Goal: Task Accomplishment & Management: Manage account settings

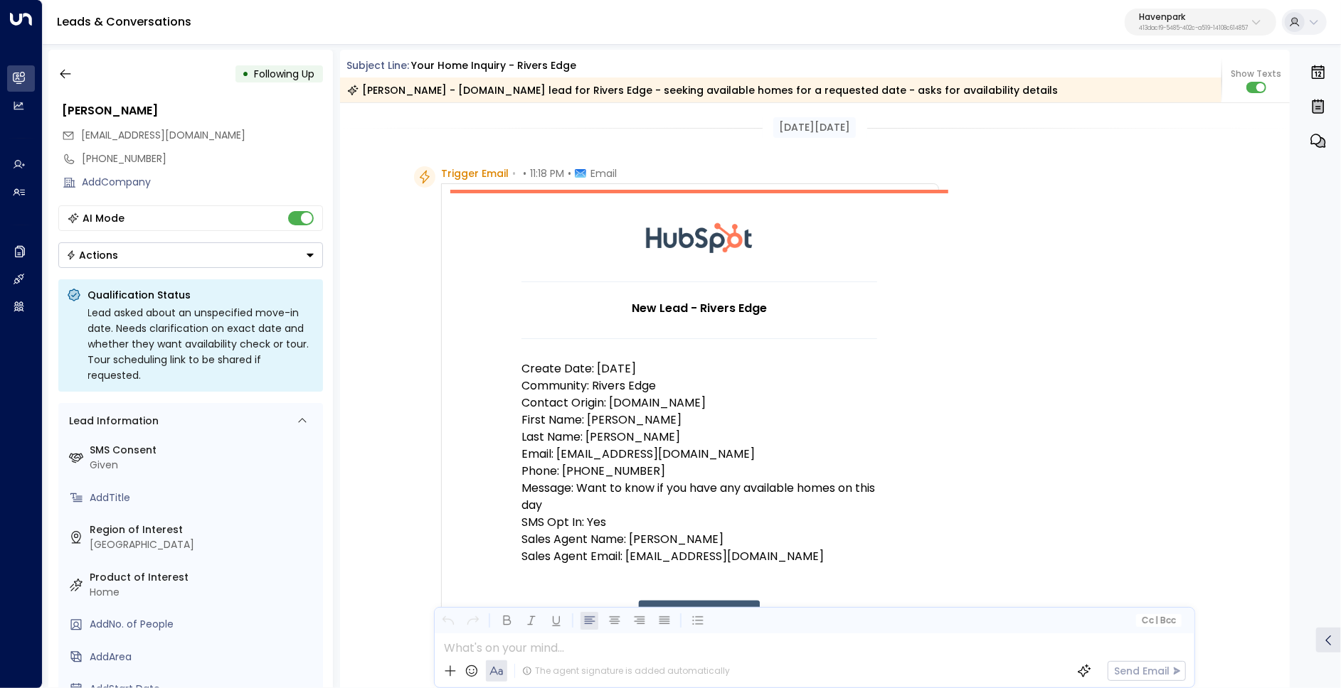
scroll to position [100, 0]
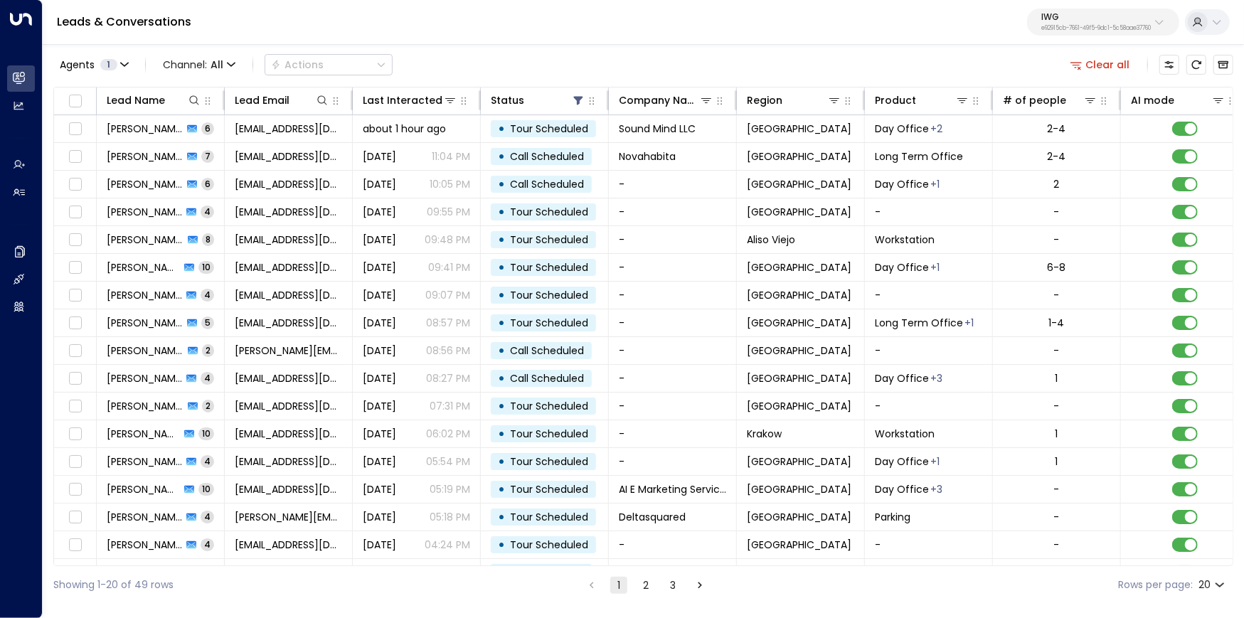
click at [1101, 68] on button "Clear all" at bounding box center [1100, 65] width 71 height 20
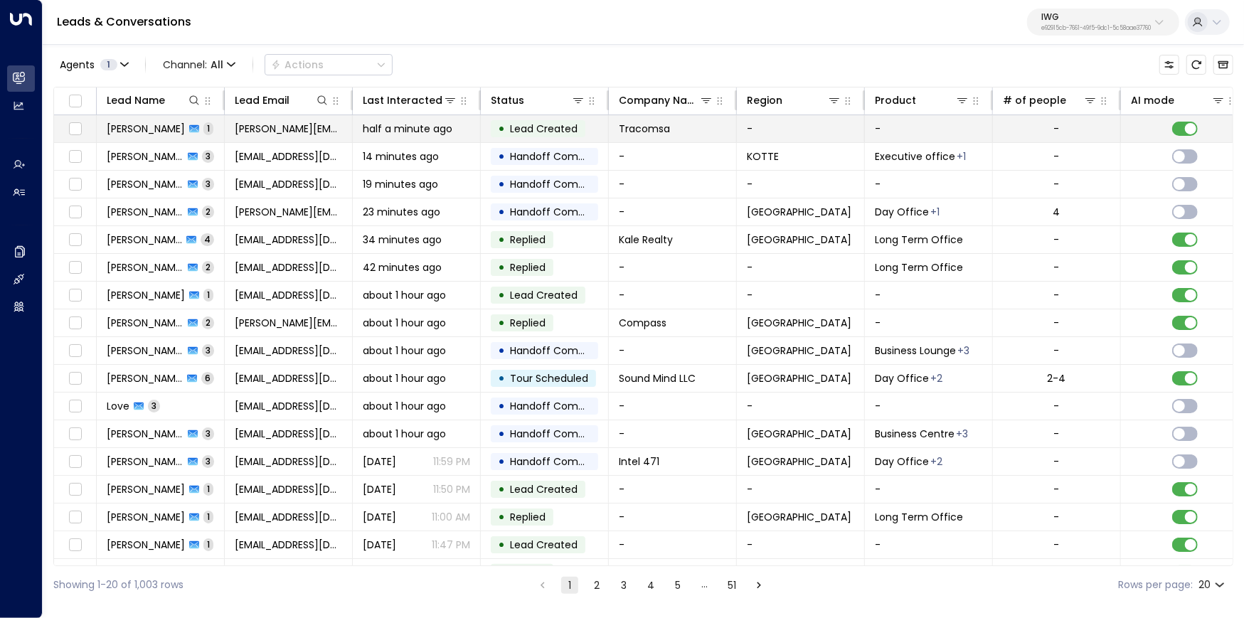
click at [433, 127] on span "half a minute ago" at bounding box center [408, 129] width 90 height 14
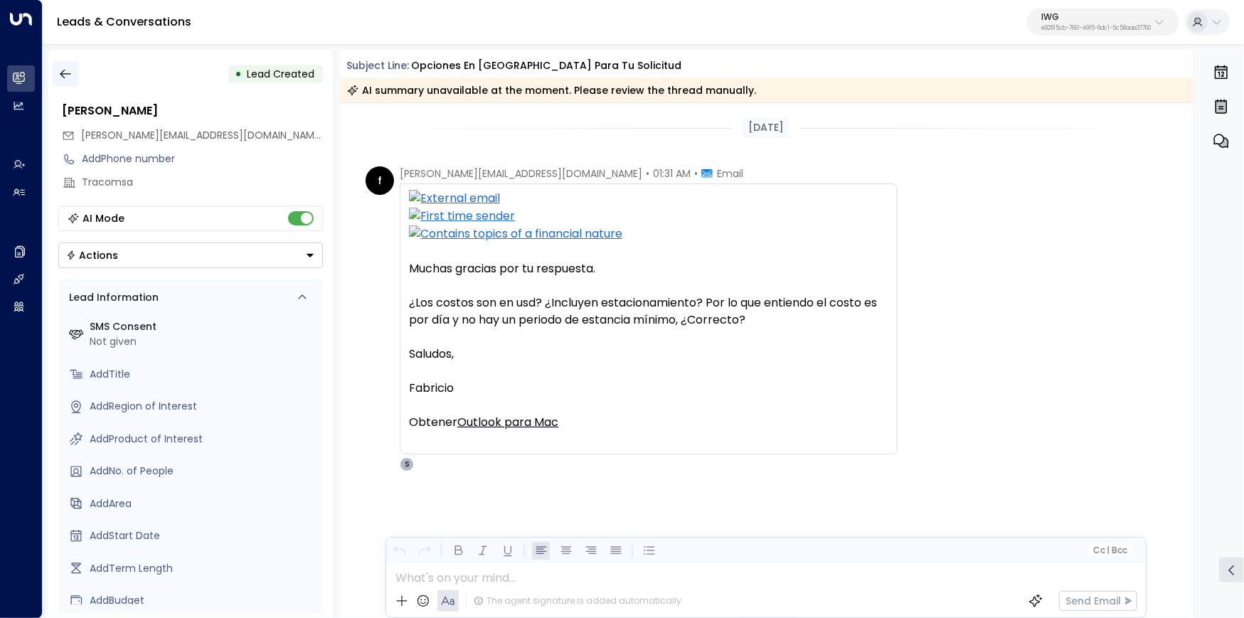
click at [58, 74] on icon "button" at bounding box center [65, 74] width 14 height 14
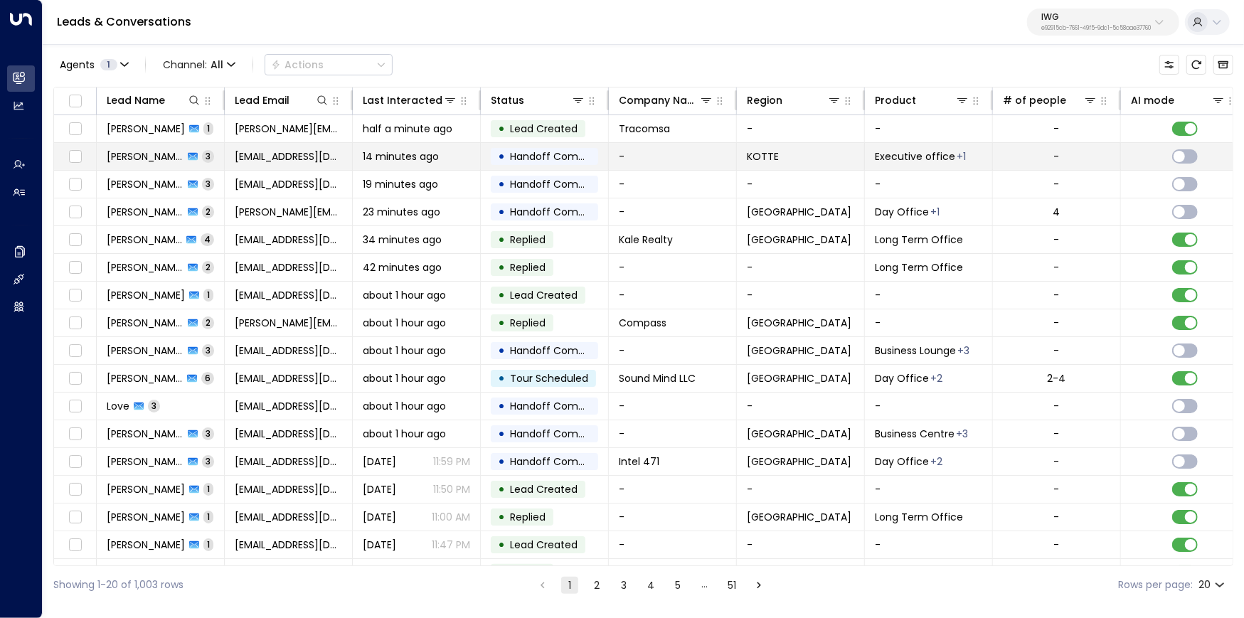
click at [466, 149] on div "14 minutes ago" at bounding box center [416, 156] width 107 height 14
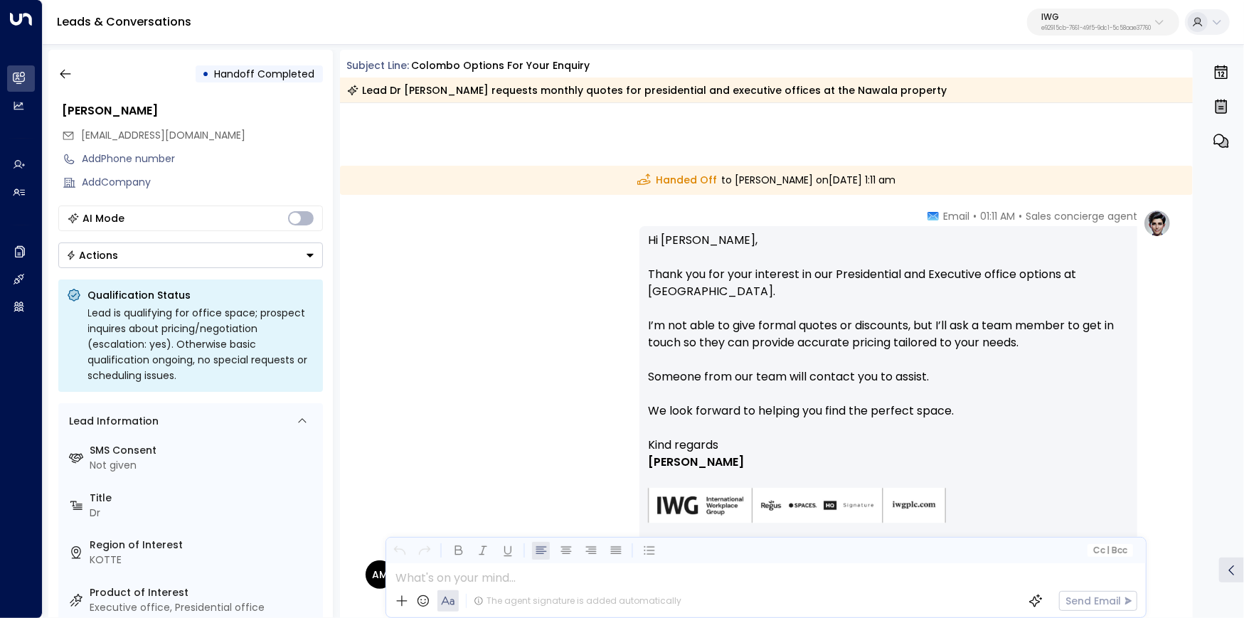
scroll to position [183, 0]
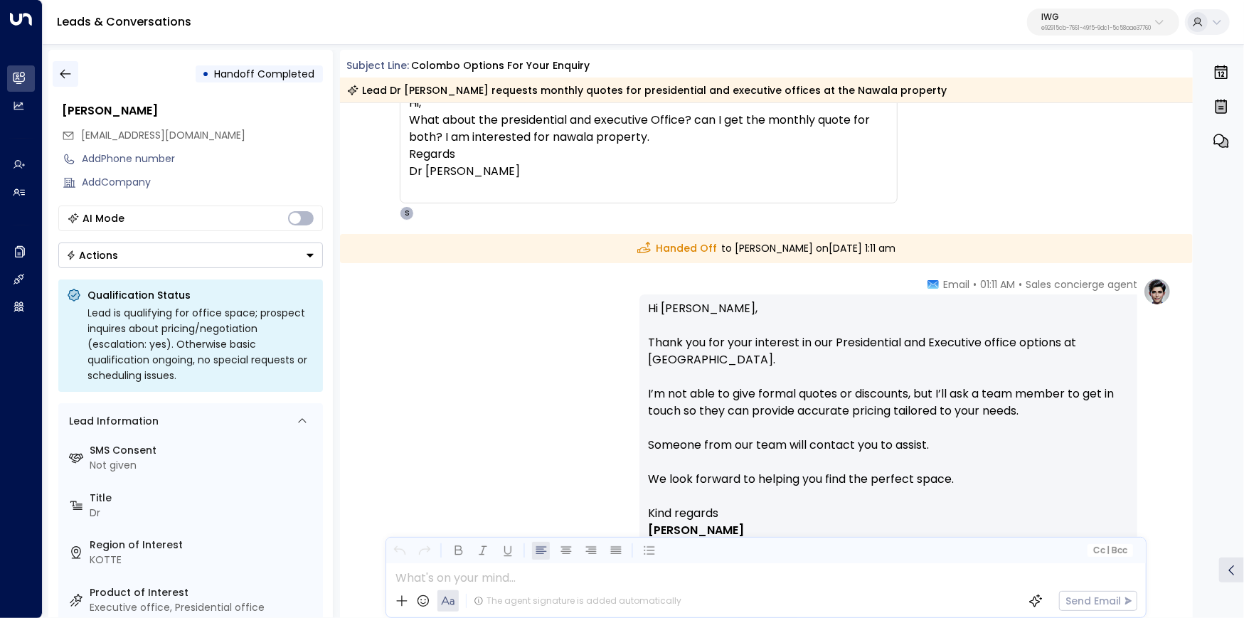
click at [63, 73] on icon "button" at bounding box center [65, 74] width 11 height 9
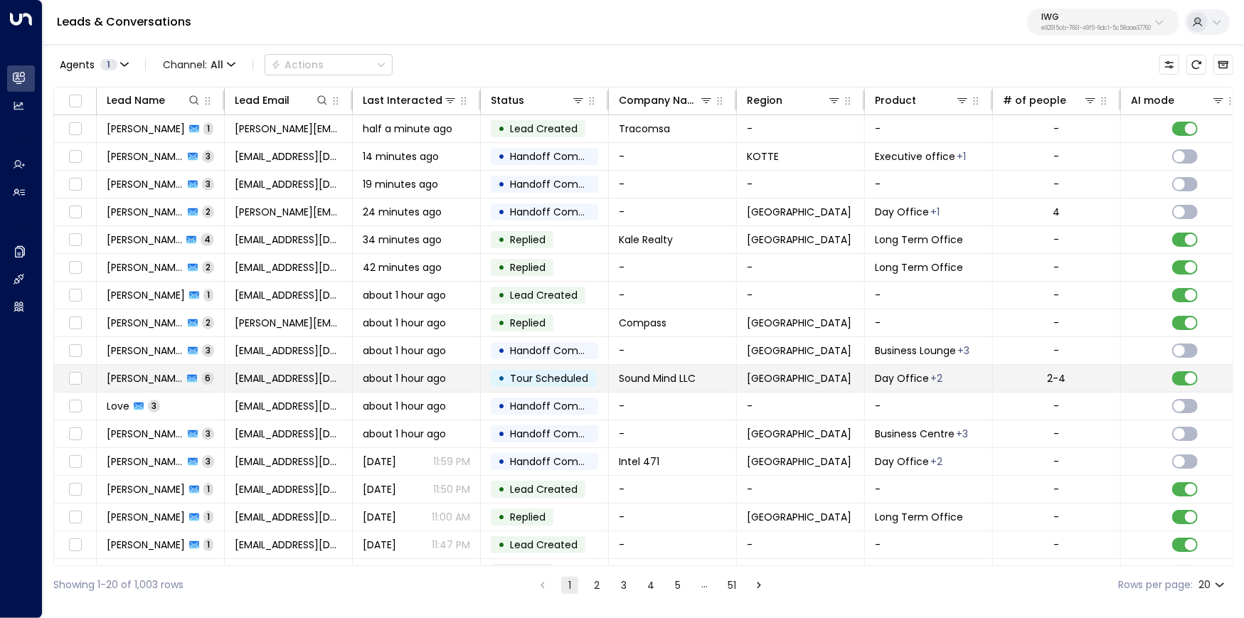
click at [350, 374] on td "[EMAIL_ADDRESS][DOMAIN_NAME]" at bounding box center [289, 378] width 128 height 27
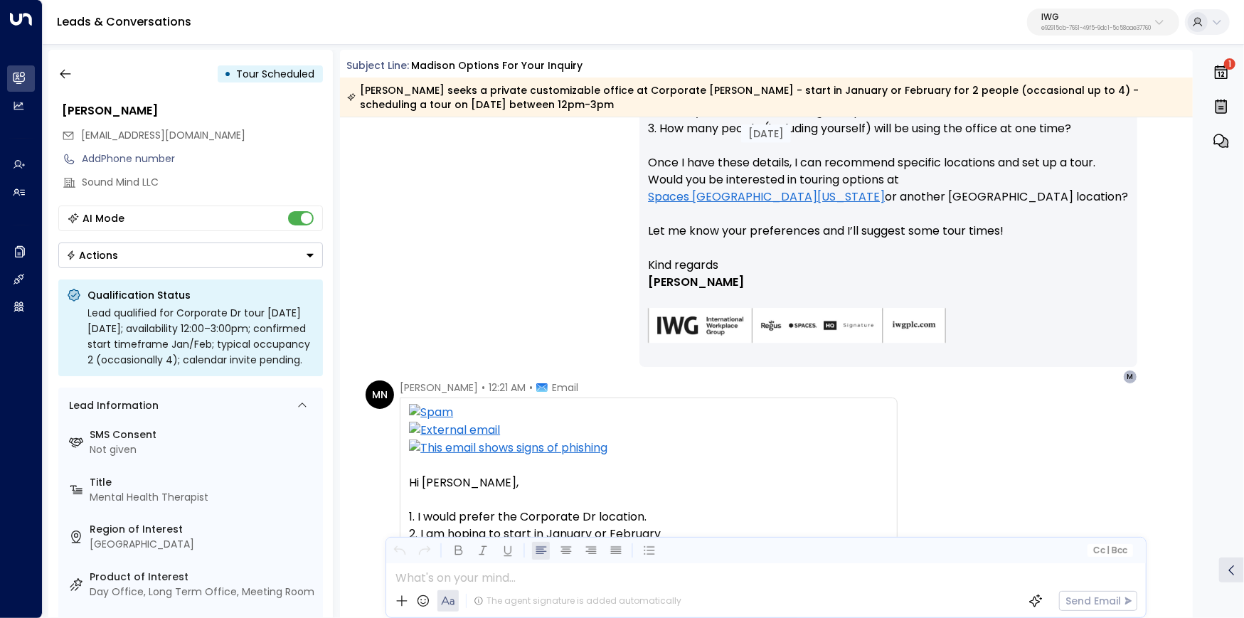
scroll to position [711, 0]
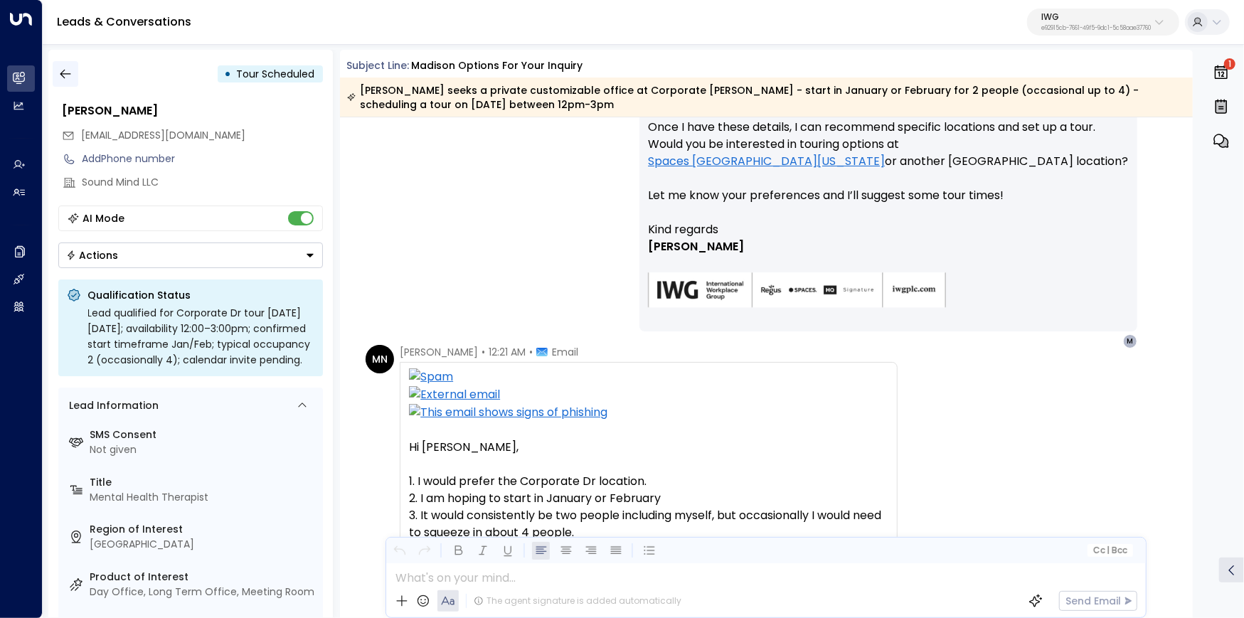
click at [53, 75] on button "button" at bounding box center [66, 74] width 26 height 26
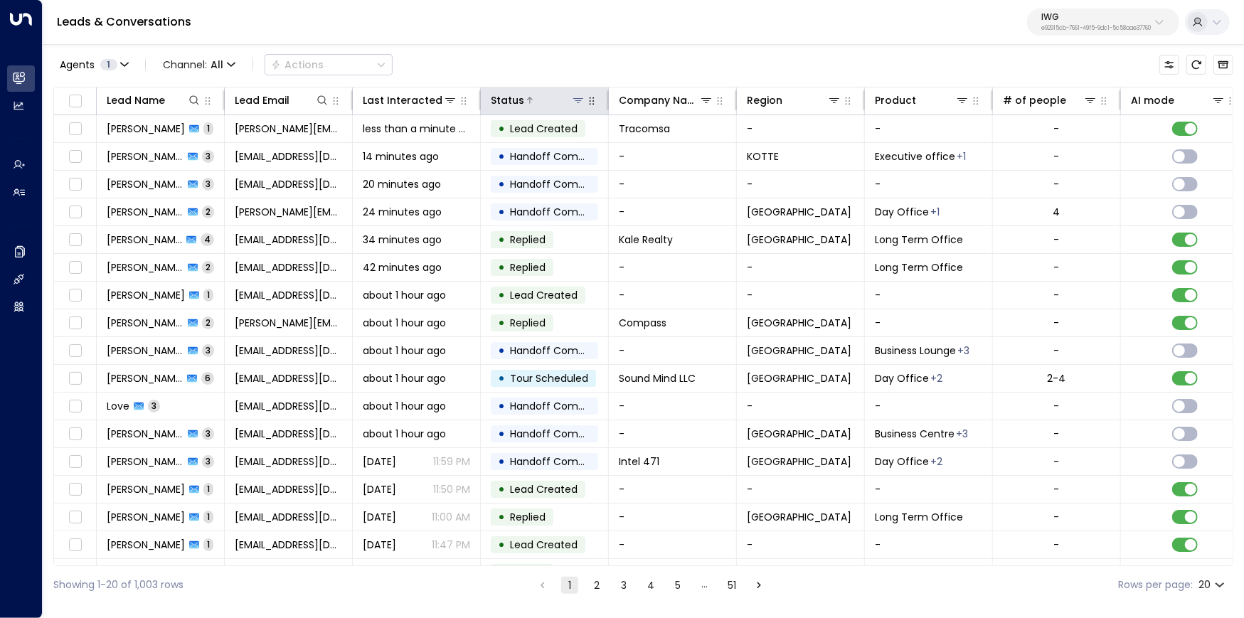
click at [580, 98] on icon at bounding box center [578, 100] width 10 height 5
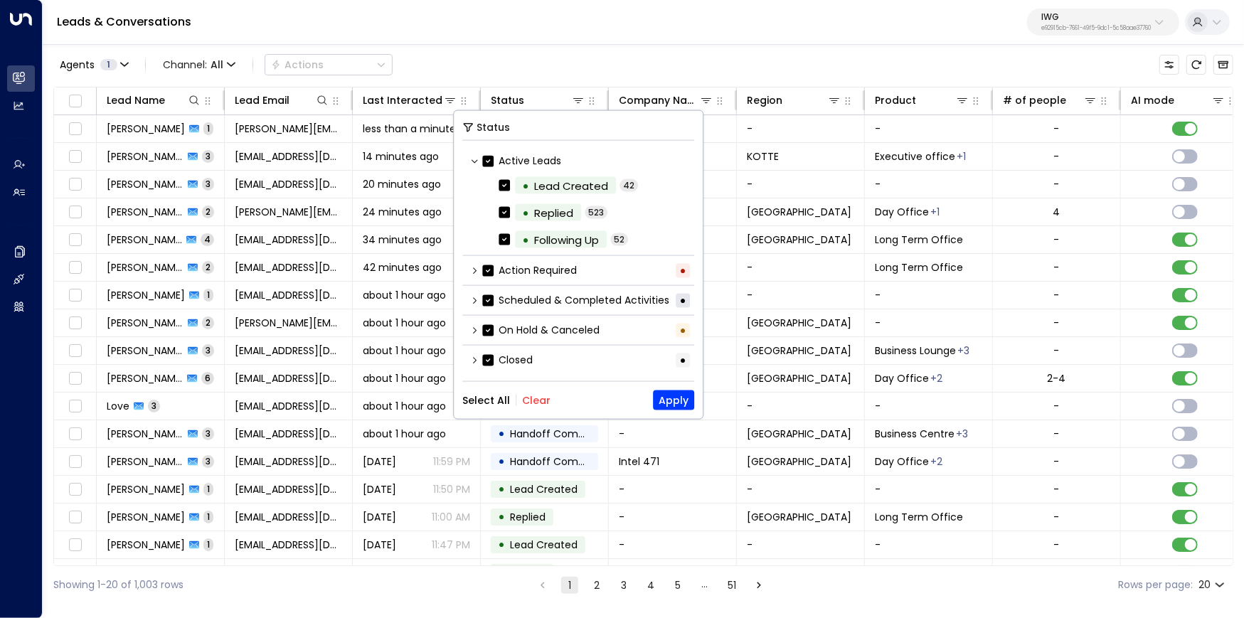
click at [532, 395] on button "Clear" at bounding box center [536, 400] width 28 height 11
click at [469, 324] on div "On Hold & Canceled •" at bounding box center [578, 330] width 232 height 23
click at [480, 326] on div "On Hold & Canceled •" at bounding box center [578, 330] width 232 height 23
click at [473, 329] on icon at bounding box center [474, 330] width 9 height 9
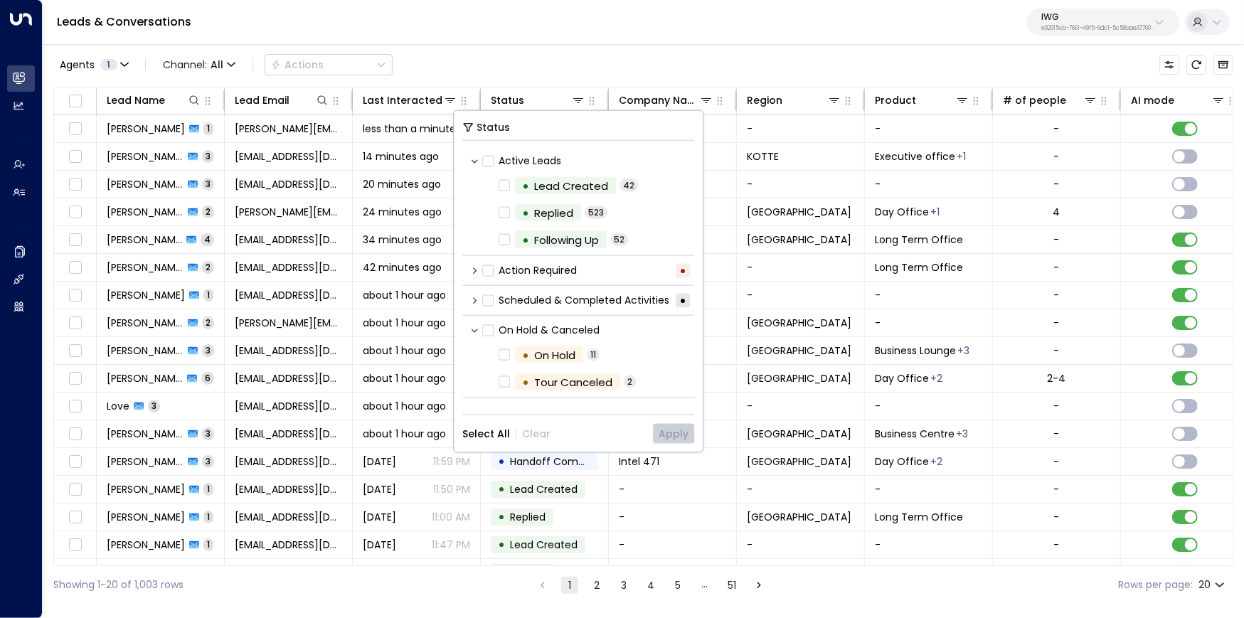
scroll to position [18, 0]
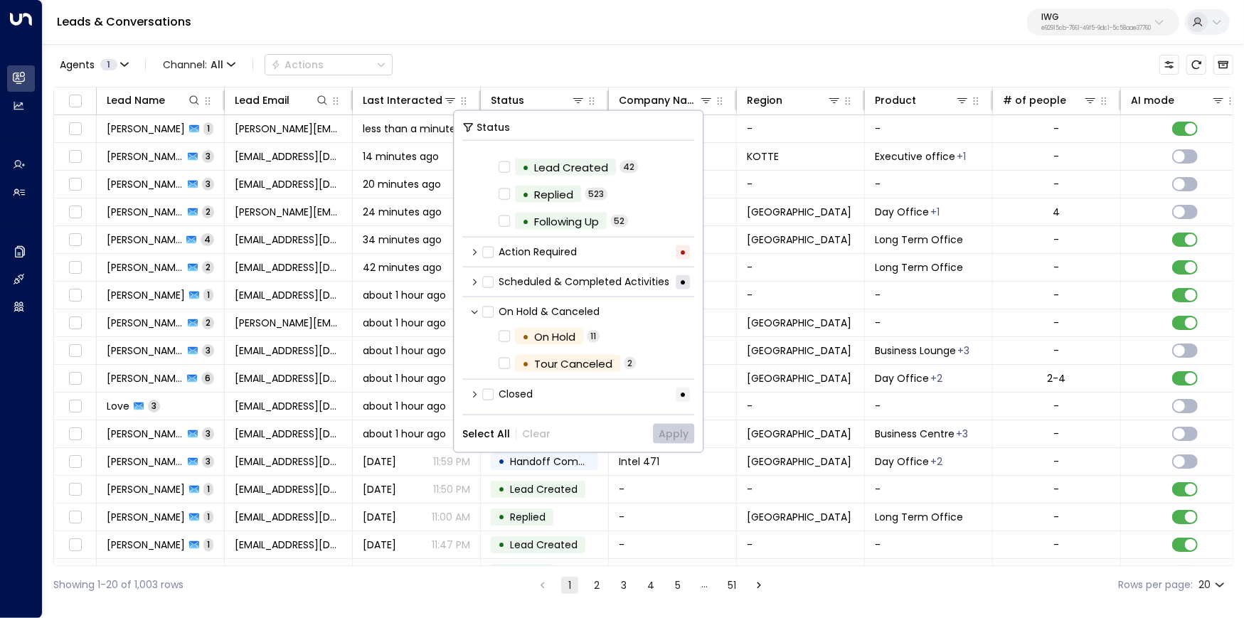
click at [473, 312] on icon at bounding box center [474, 311] width 9 height 9
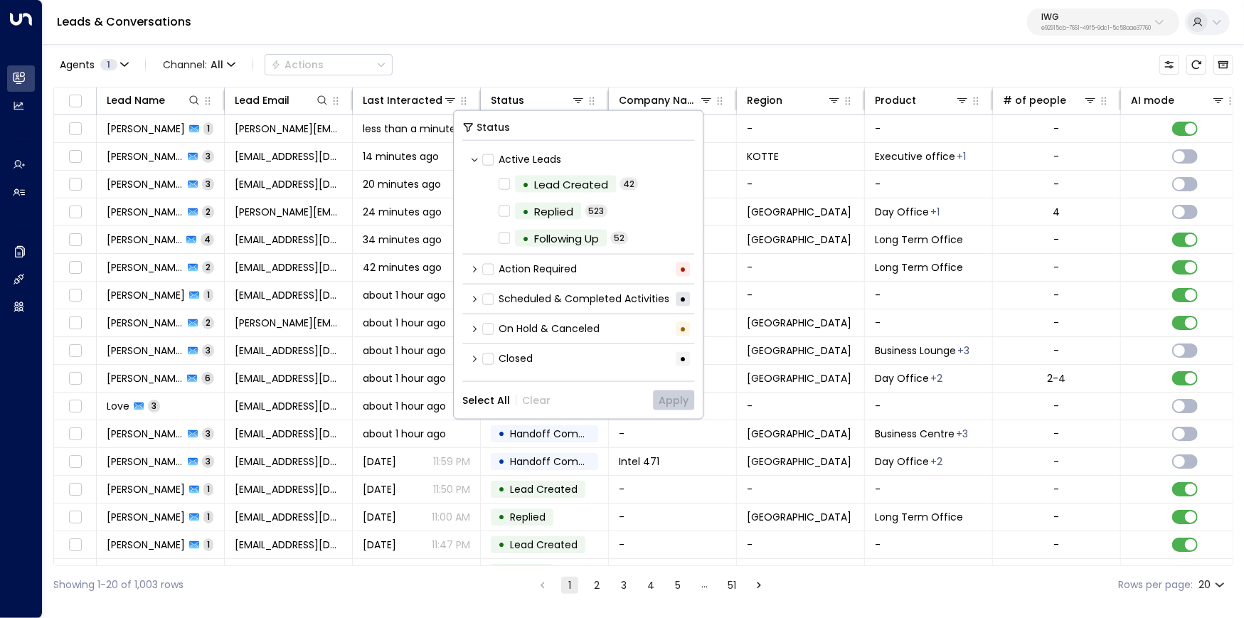
click at [475, 299] on icon at bounding box center [474, 298] width 9 height 9
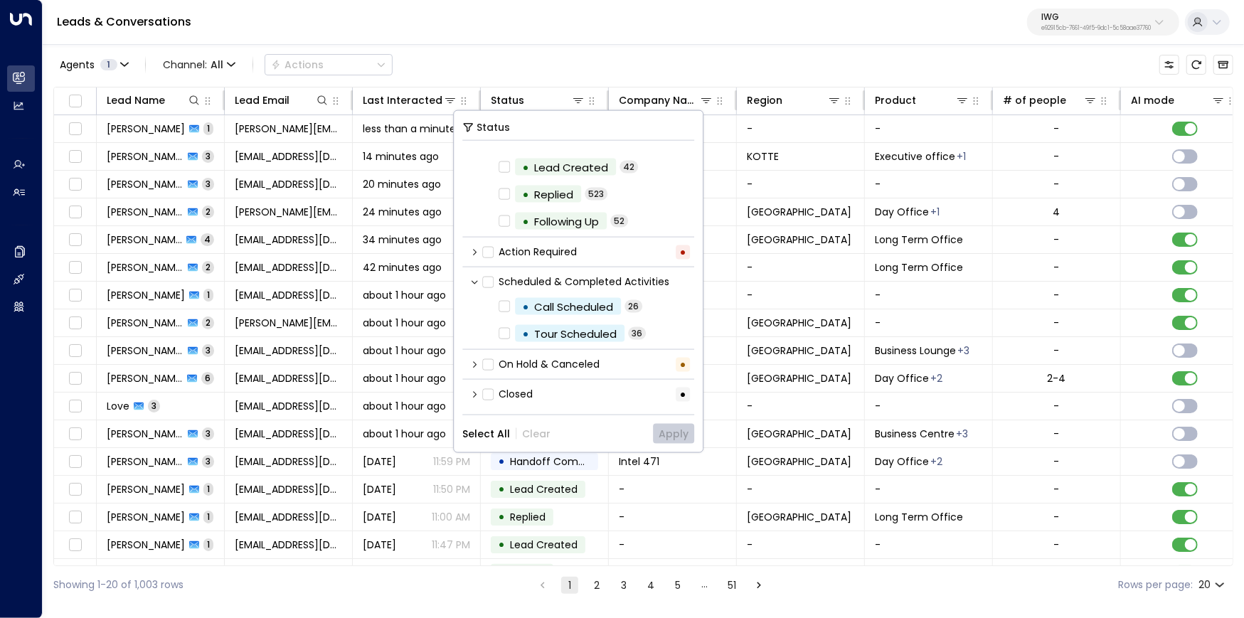
click at [462, 60] on div "Agents 1 Channel: All Actions" at bounding box center [643, 65] width 1180 height 30
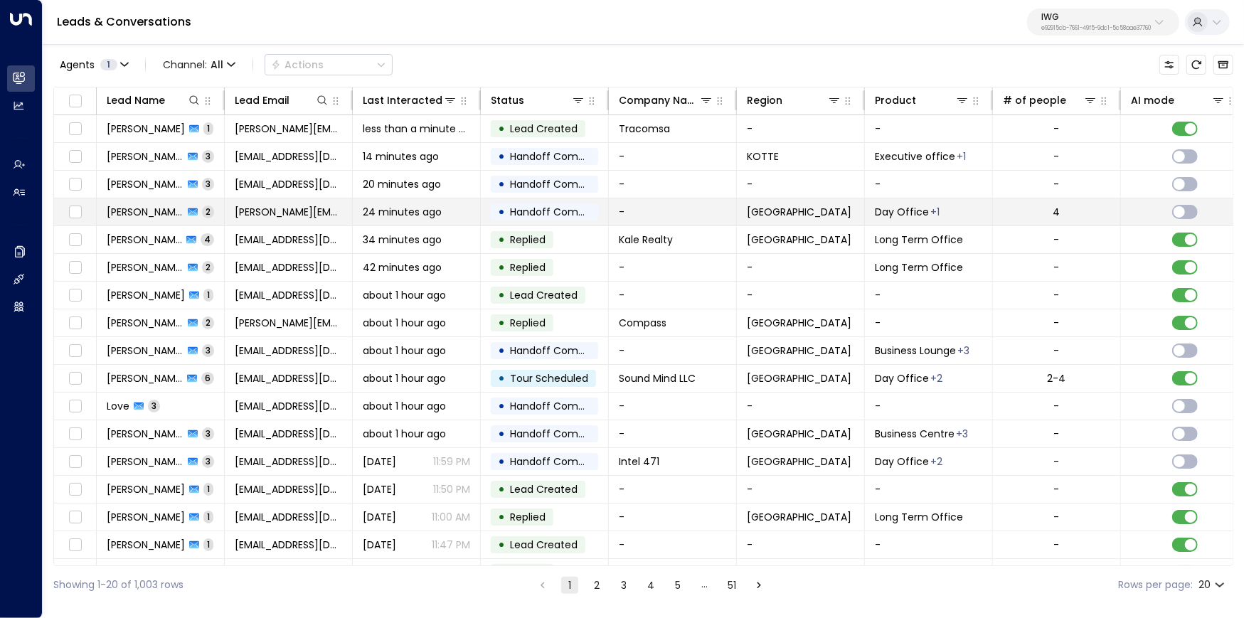
scroll to position [102, 0]
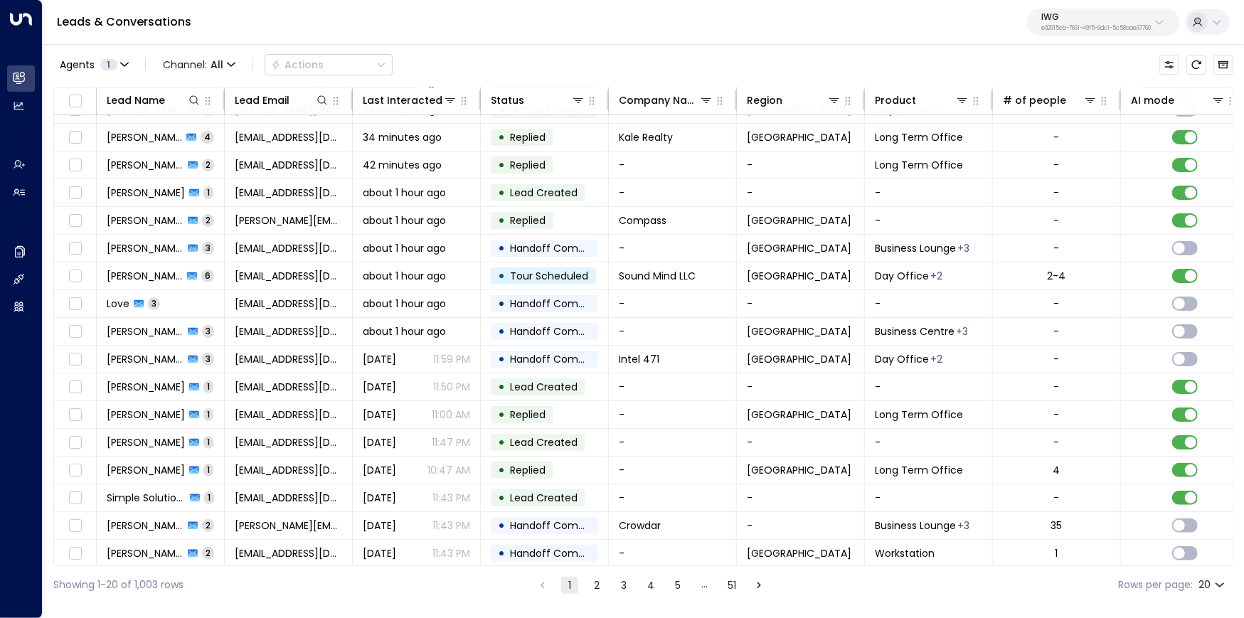
click at [592, 585] on button "2" at bounding box center [596, 585] width 17 height 17
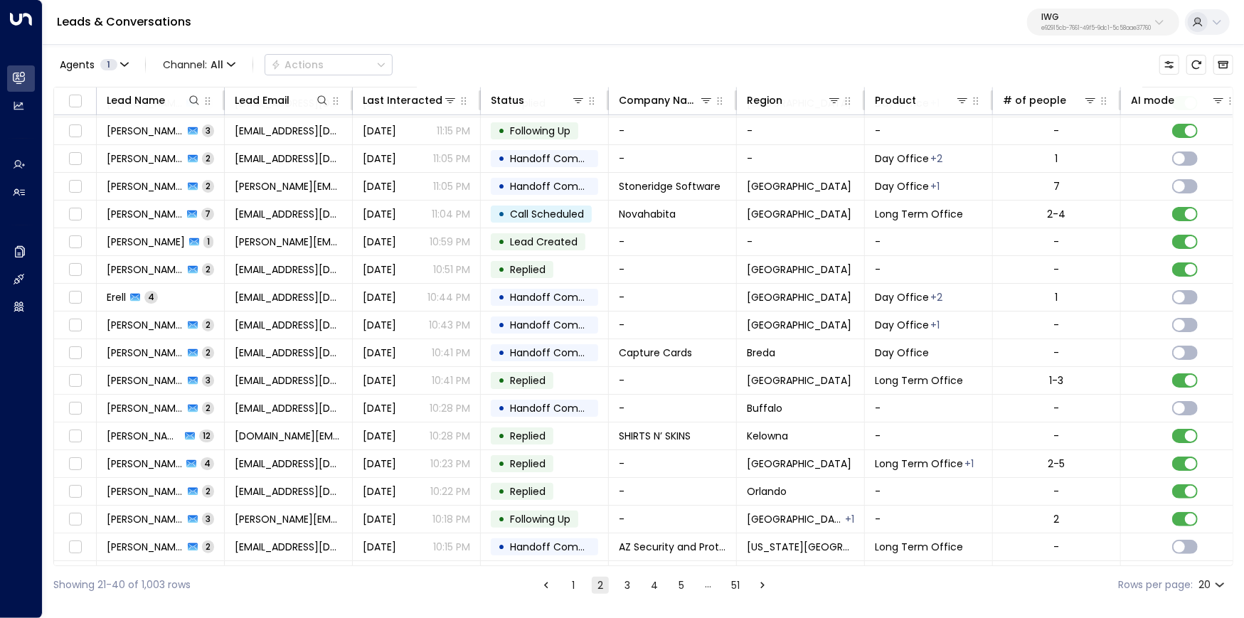
scroll to position [102, 0]
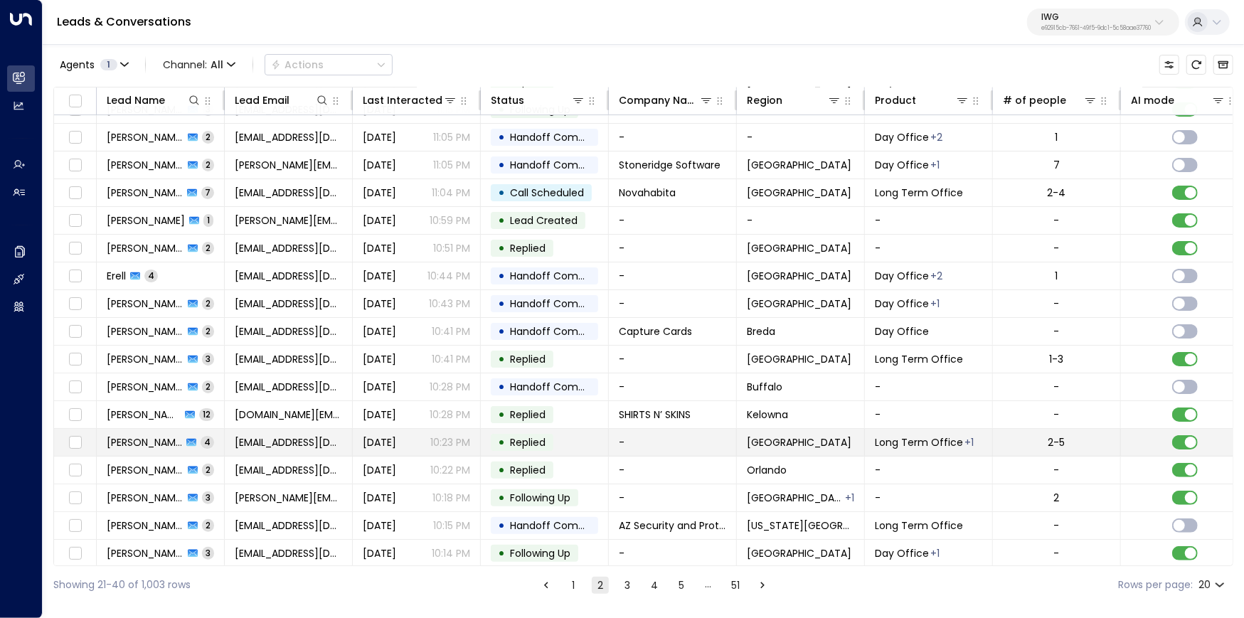
click at [670, 436] on td "-" at bounding box center [673, 442] width 128 height 27
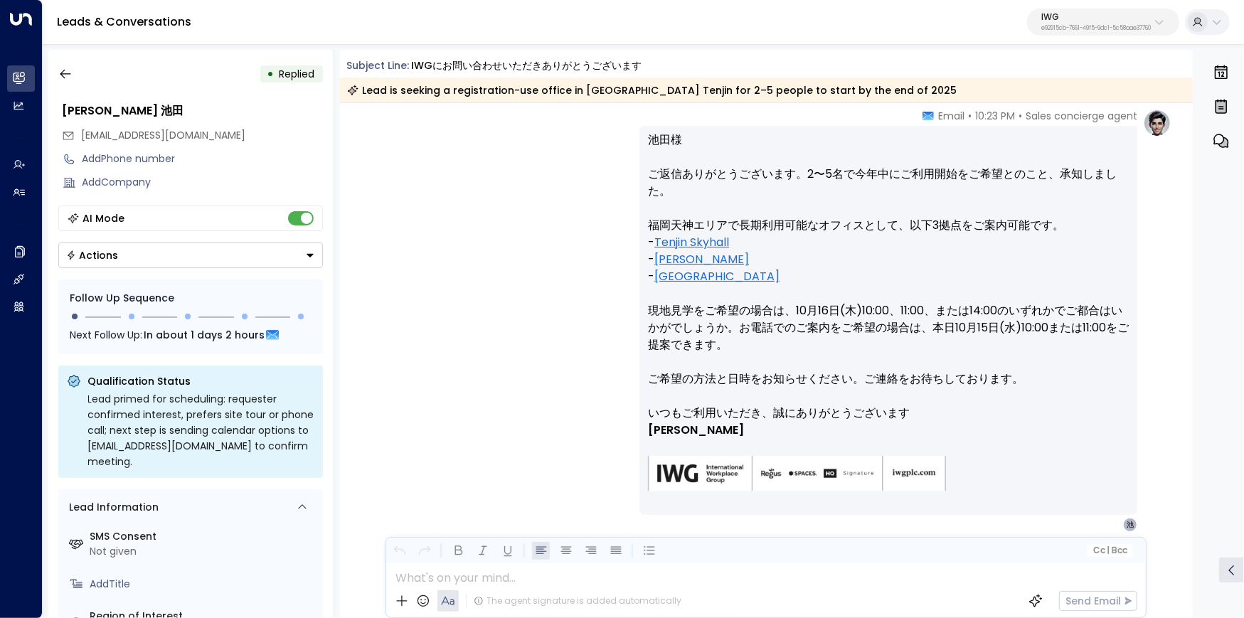
scroll to position [1021, 0]
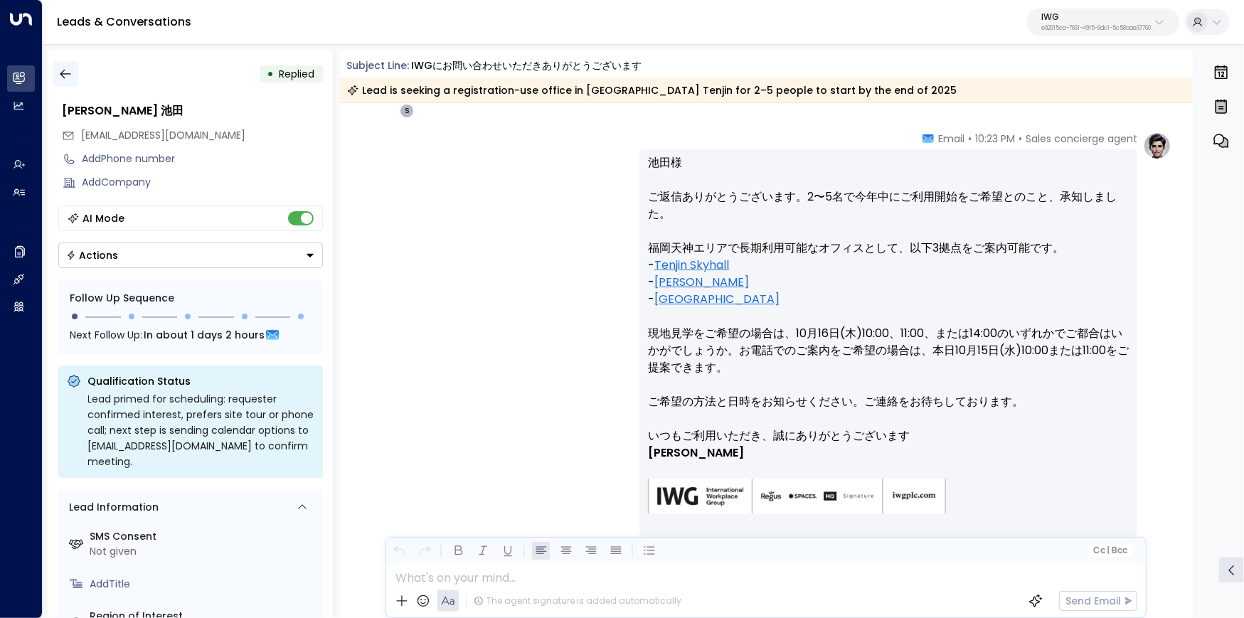
click at [70, 80] on icon "button" at bounding box center [65, 74] width 14 height 14
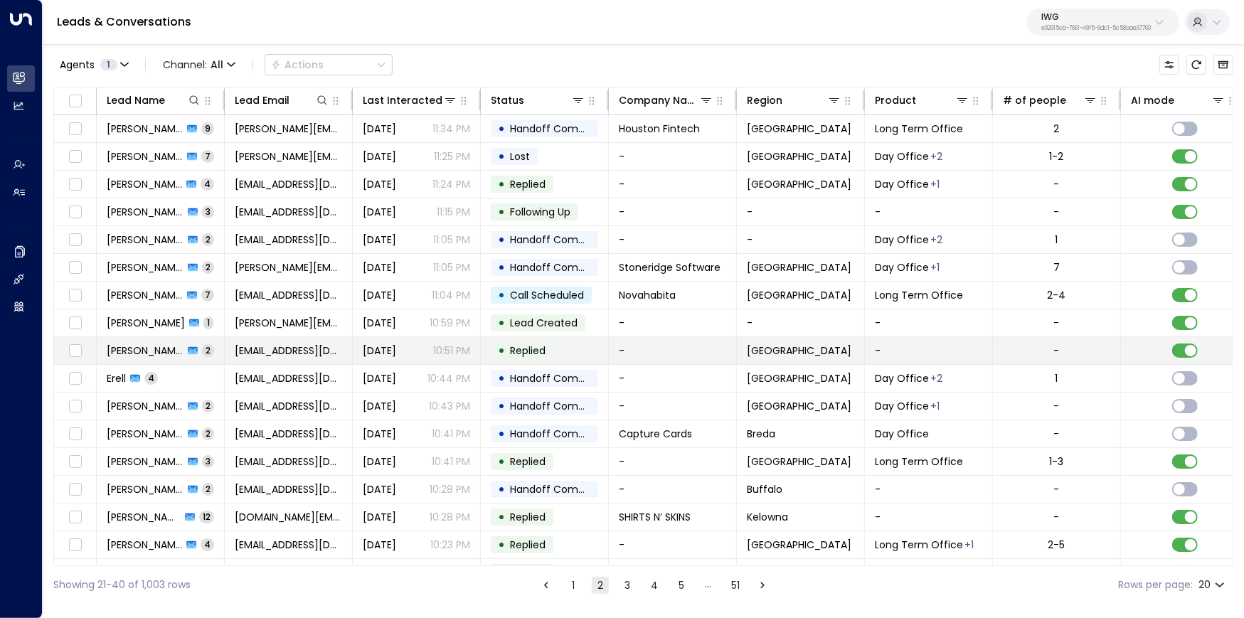
scroll to position [102, 0]
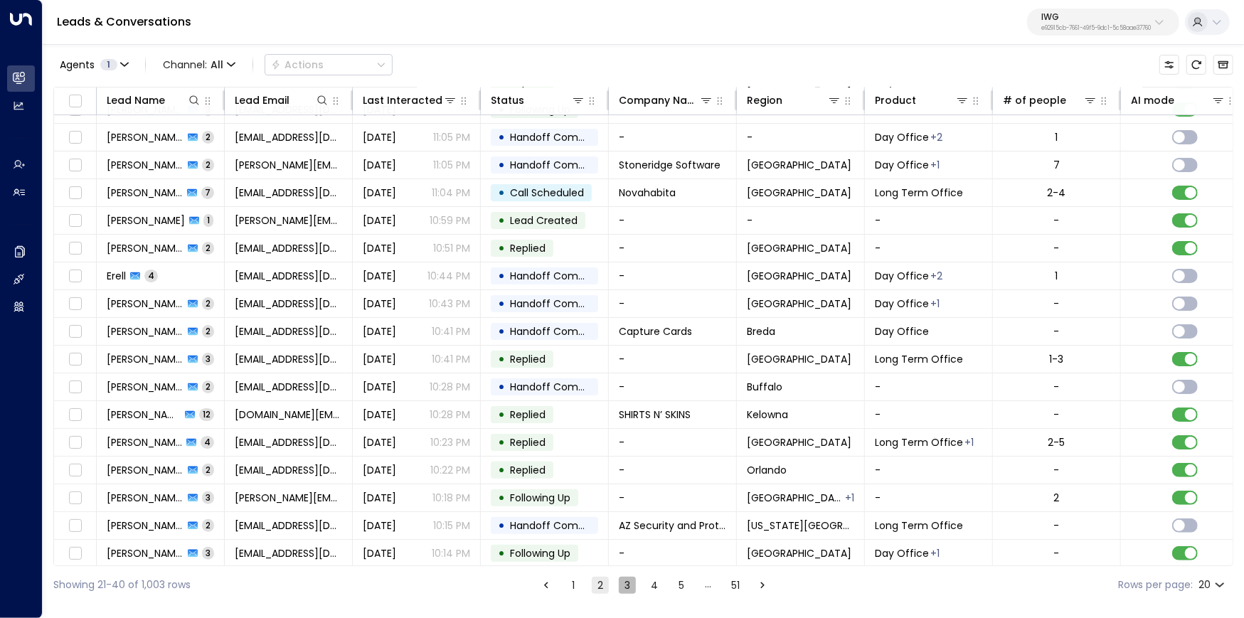
click at [619, 590] on button "3" at bounding box center [627, 585] width 17 height 17
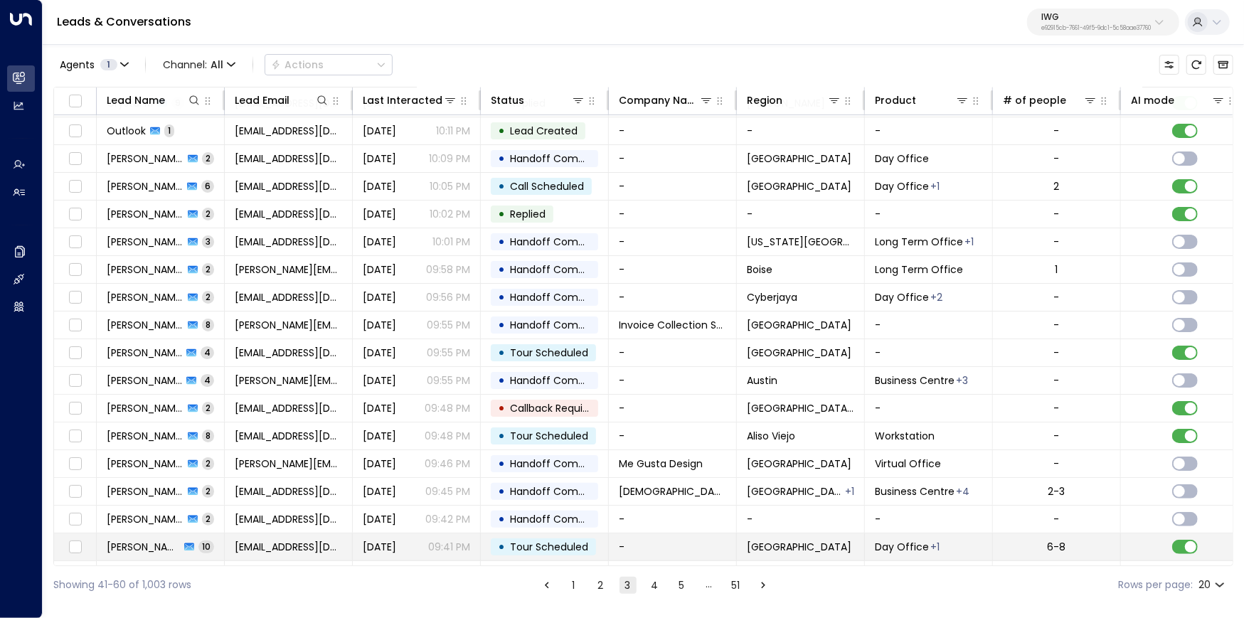
scroll to position [102, 0]
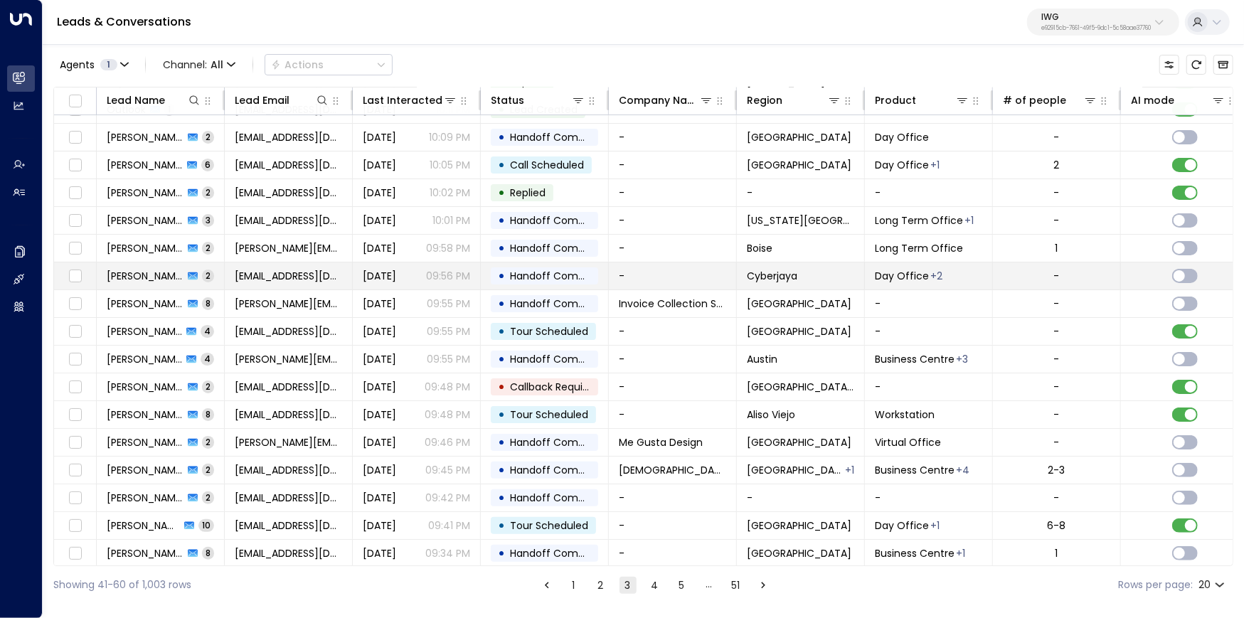
click at [735, 272] on td "-" at bounding box center [673, 275] width 128 height 27
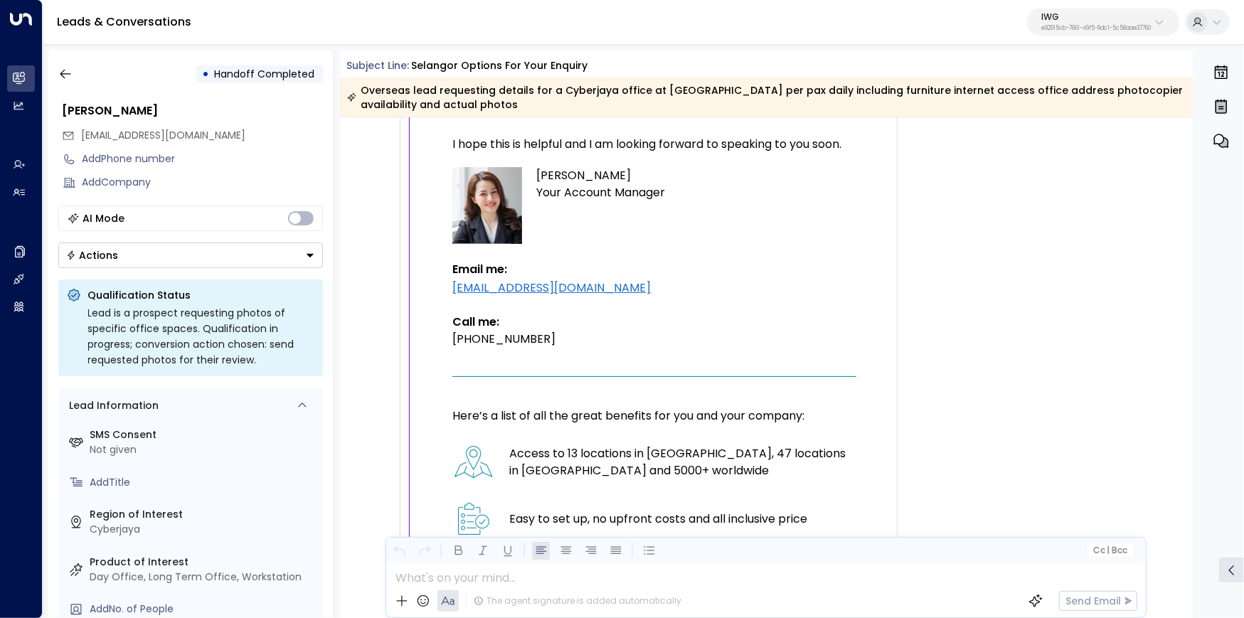
scroll to position [879, 0]
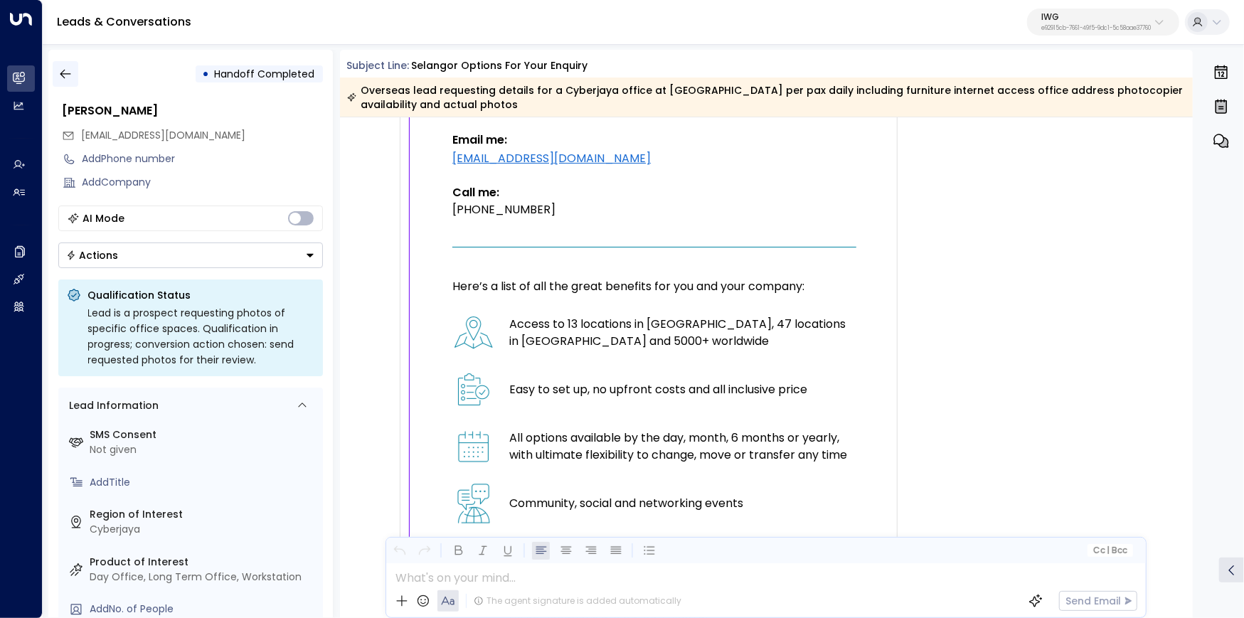
click at [55, 72] on button "button" at bounding box center [66, 74] width 26 height 26
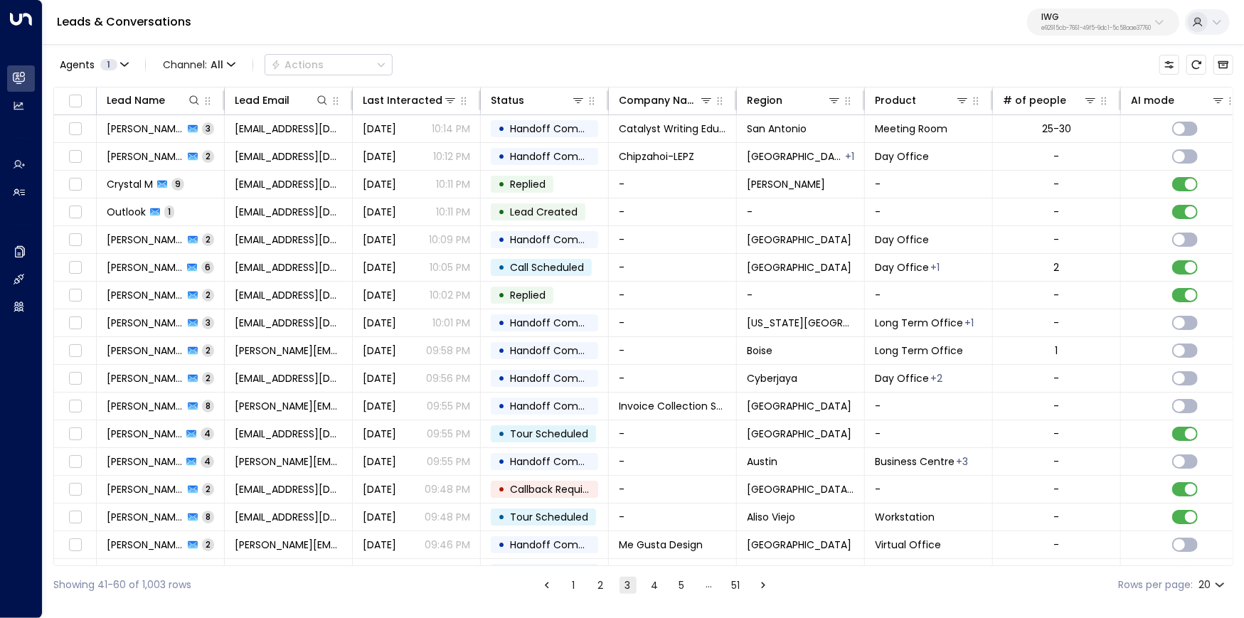
click at [656, 587] on button "4" at bounding box center [654, 585] width 17 height 17
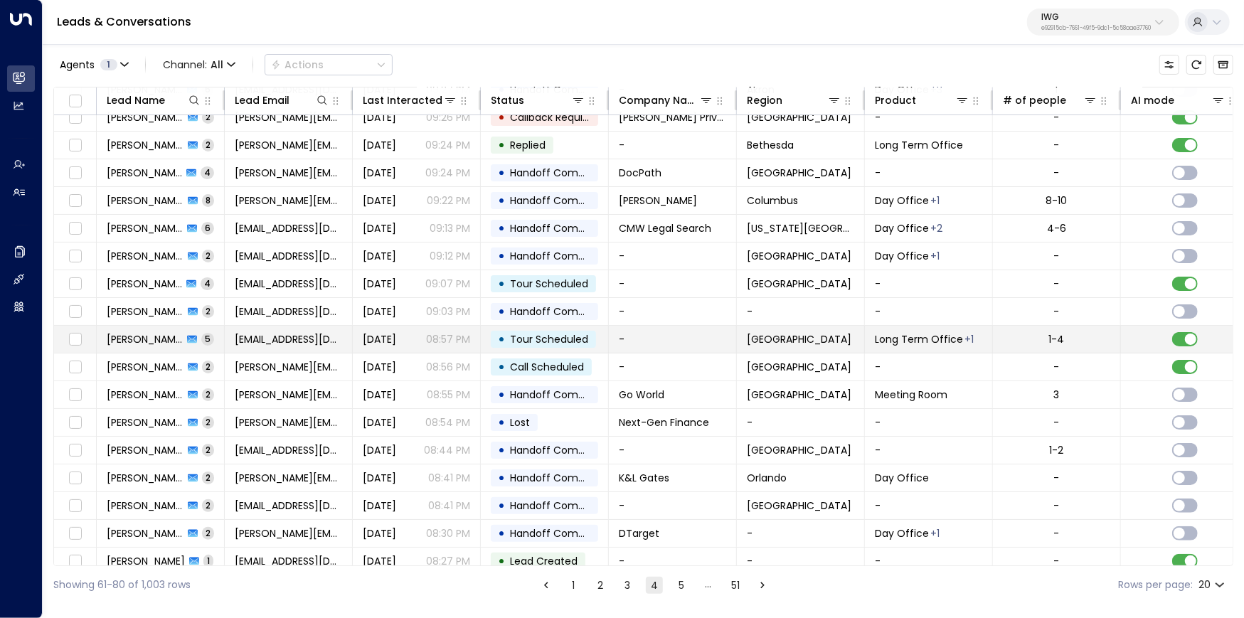
scroll to position [102, 0]
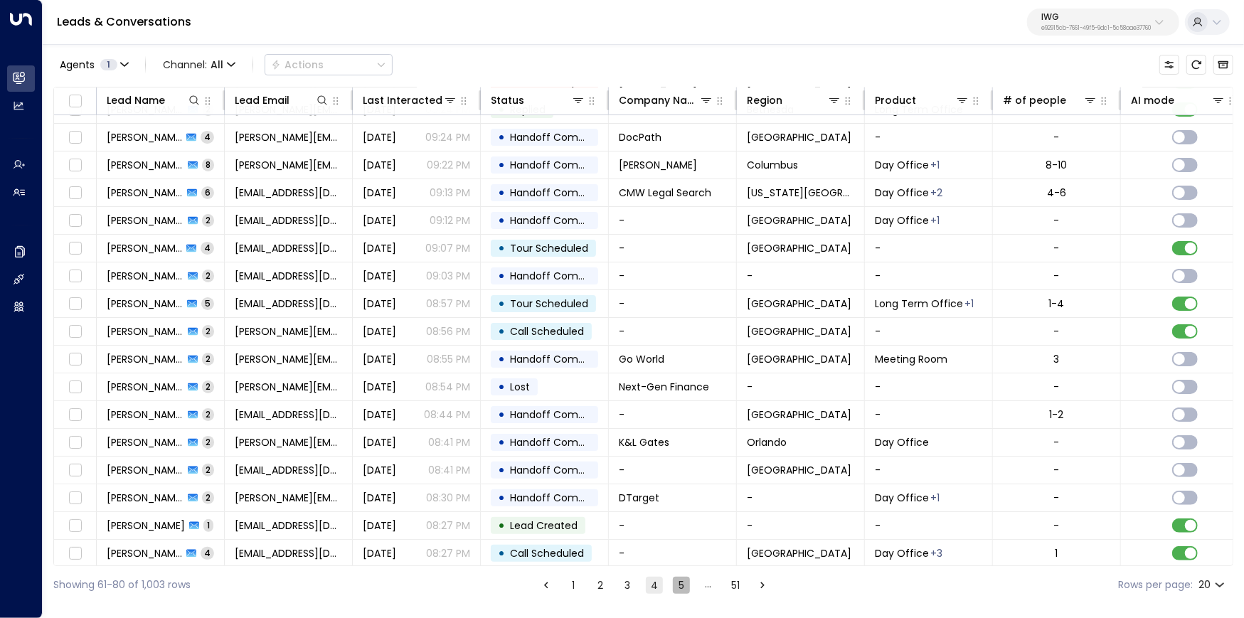
click at [679, 588] on button "5" at bounding box center [681, 585] width 17 height 17
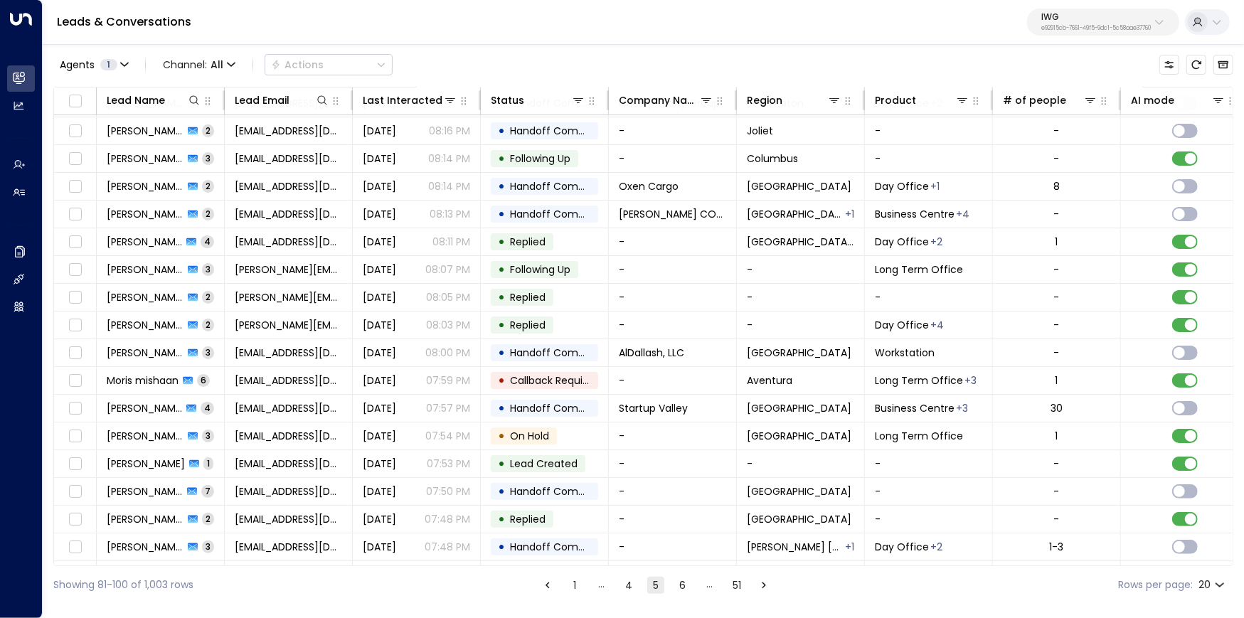
scroll to position [102, 0]
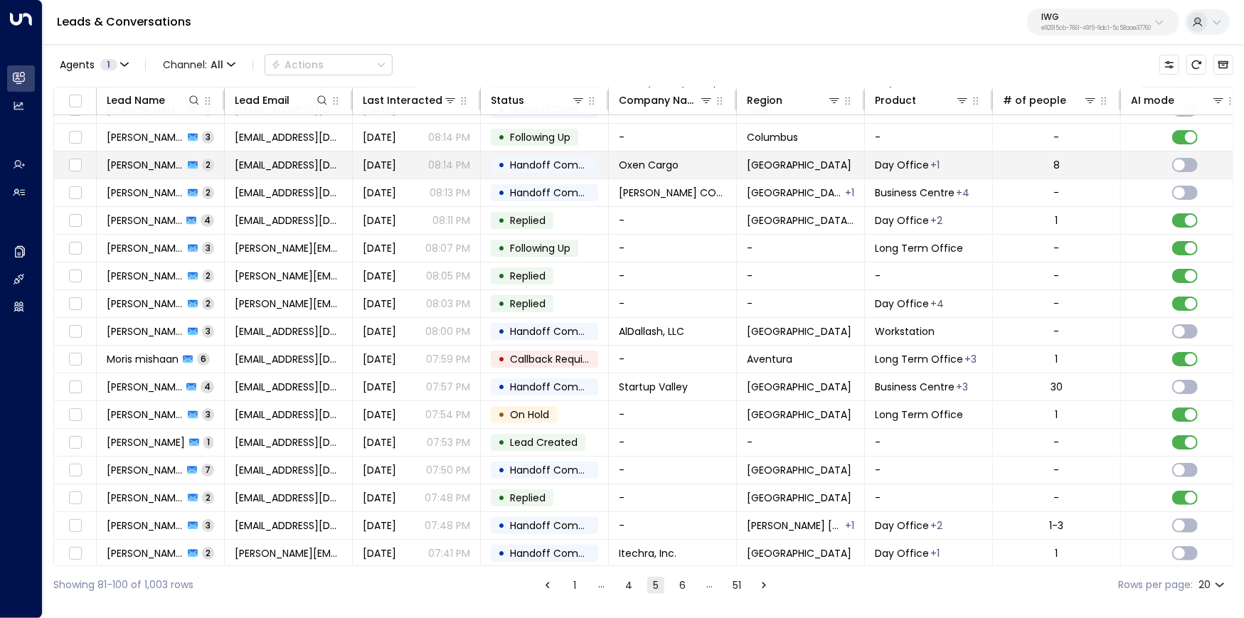
click at [776, 170] on td "Rio de Janeiro" at bounding box center [801, 164] width 128 height 27
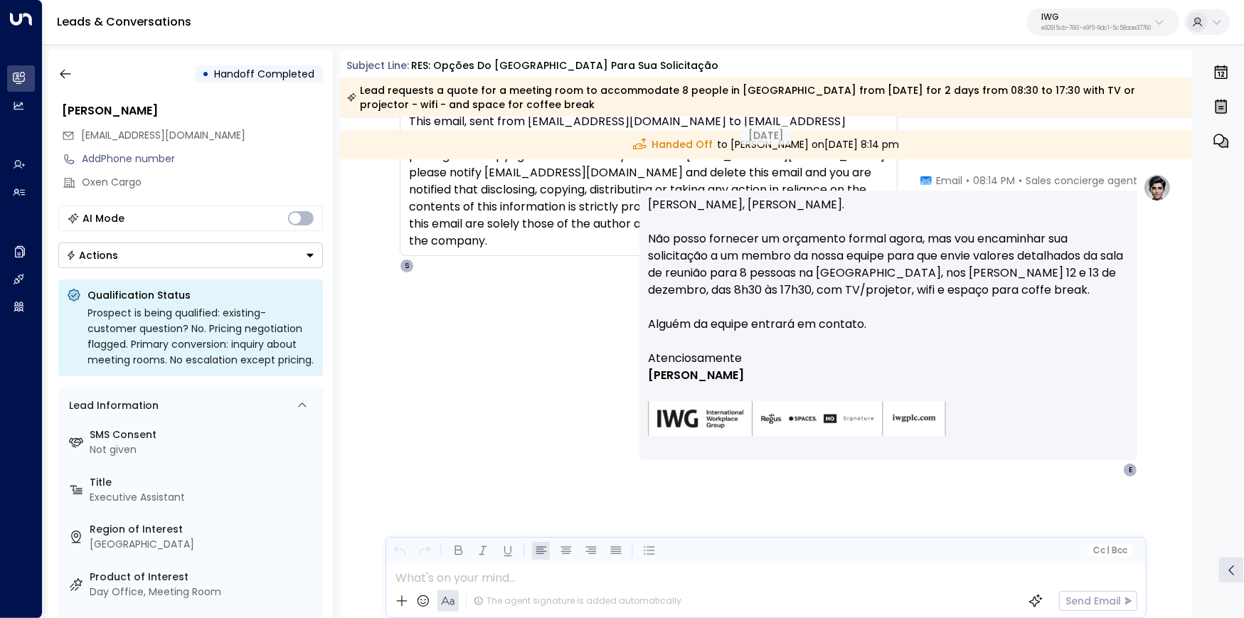
scroll to position [11411, 0]
click at [75, 82] on button "button" at bounding box center [66, 74] width 26 height 26
